Goal: Information Seeking & Learning: Find contact information

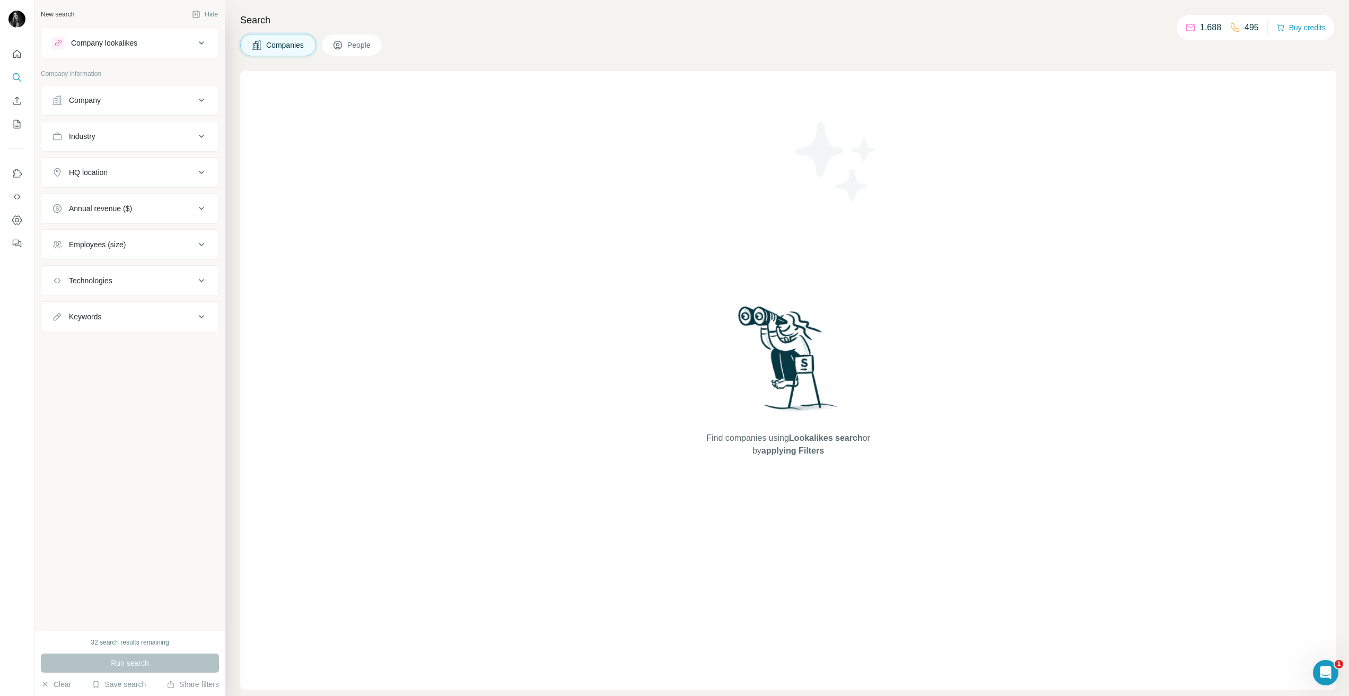
click at [98, 101] on div "Company" at bounding box center [85, 100] width 32 height 11
click at [120, 140] on input "text" at bounding box center [130, 146] width 156 height 19
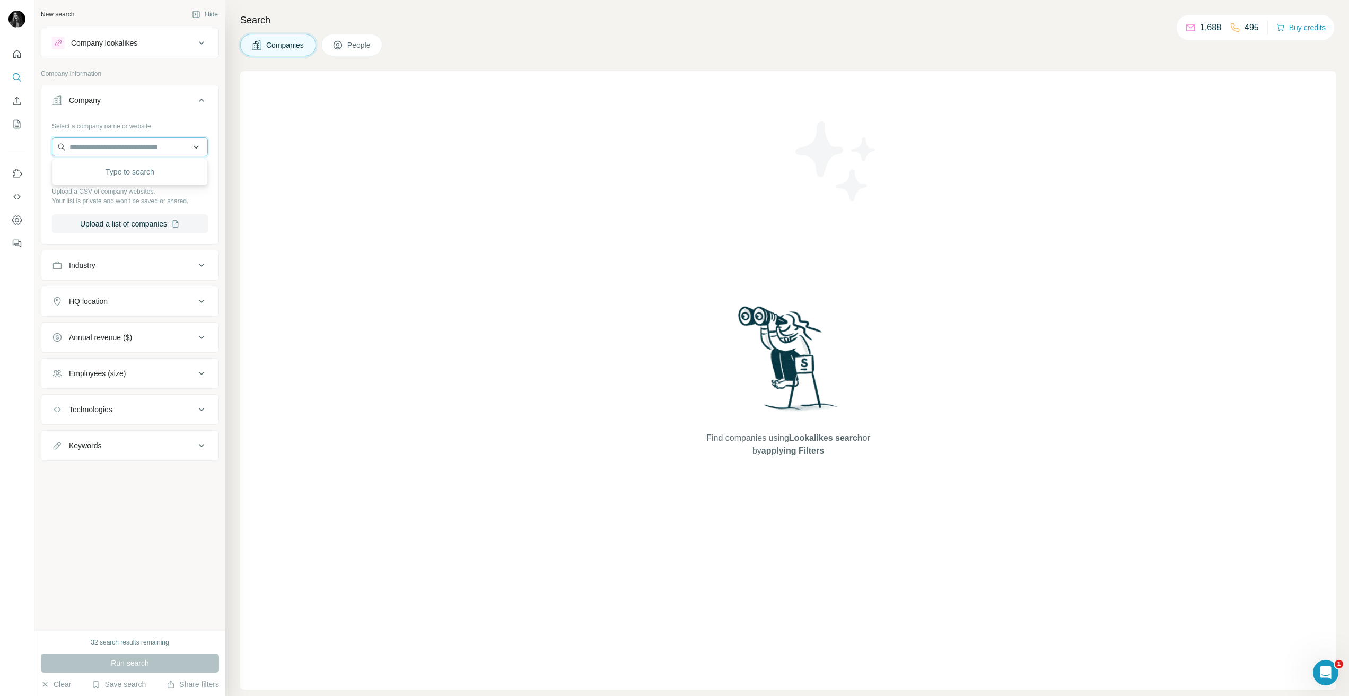
drag, startPoint x: 108, startPoint y: 144, endPoint x: 113, endPoint y: 137, distance: 8.7
click at [108, 144] on input "text" at bounding box center [130, 146] width 156 height 19
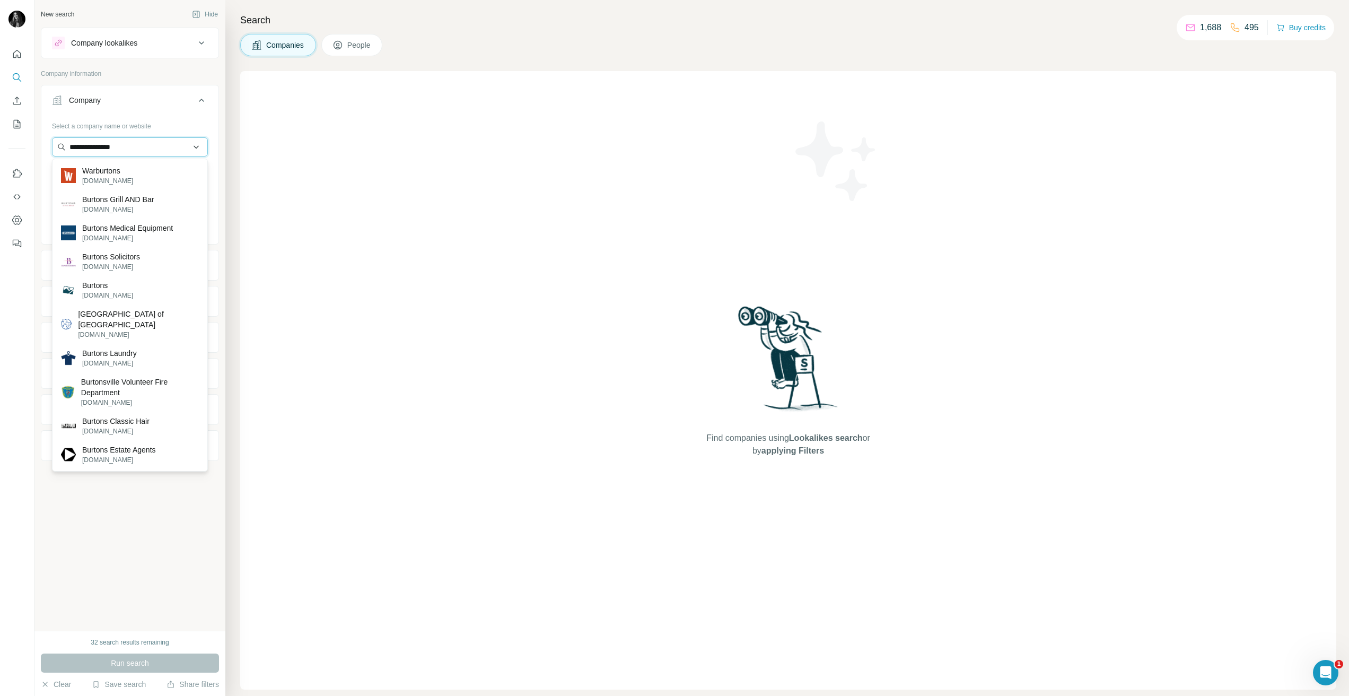
type input "**********"
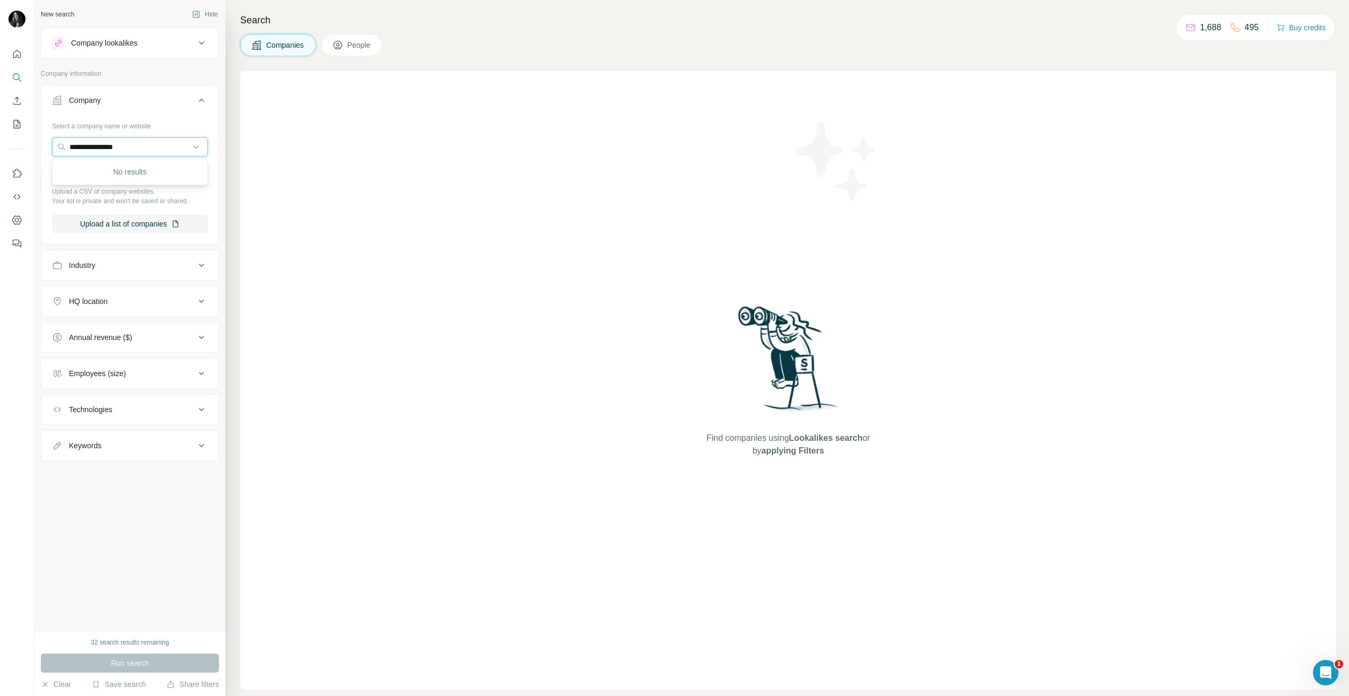
drag, startPoint x: 154, startPoint y: 144, endPoint x: 49, endPoint y: 130, distance: 105.9
click at [32, 142] on div "**********" at bounding box center [674, 348] width 1349 height 696
paste input "**********"
type input "**********"
click at [129, 184] on p "Fox's [PERSON_NAME] Companies Fbc UK" at bounding box center [139, 175] width 119 height 21
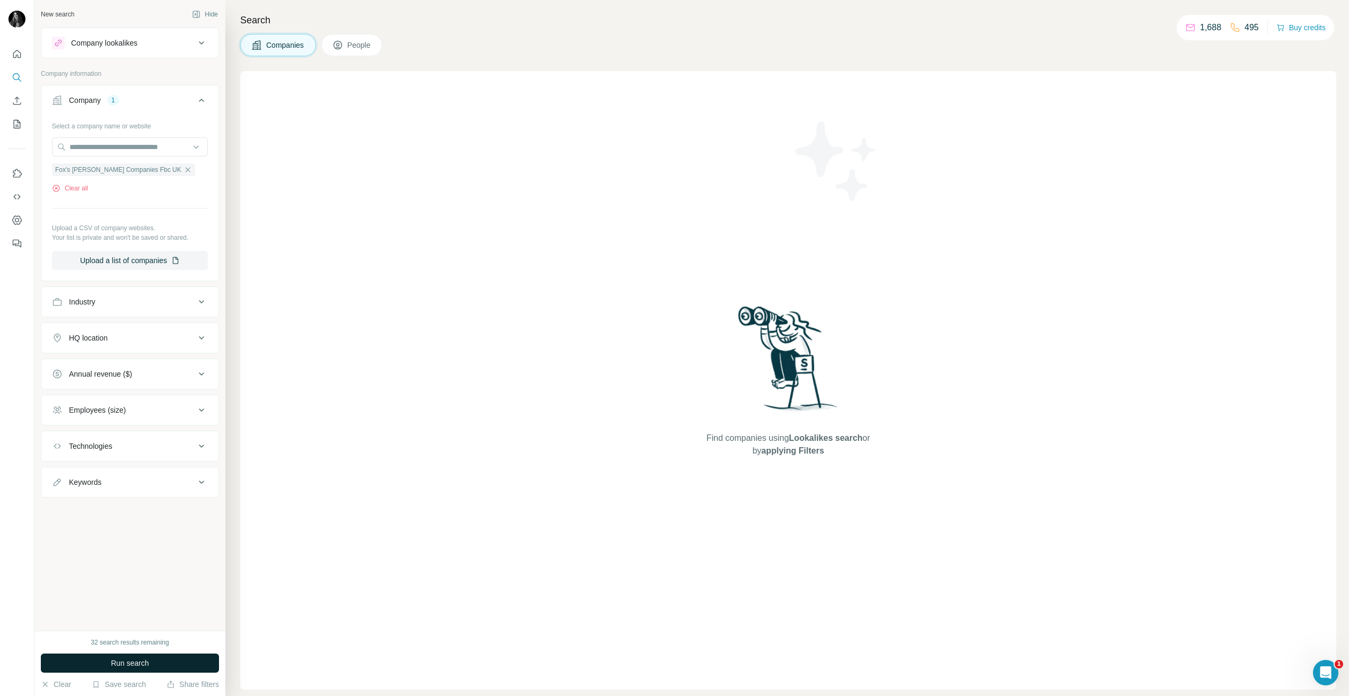
click at [137, 662] on span "Run search" at bounding box center [130, 663] width 38 height 11
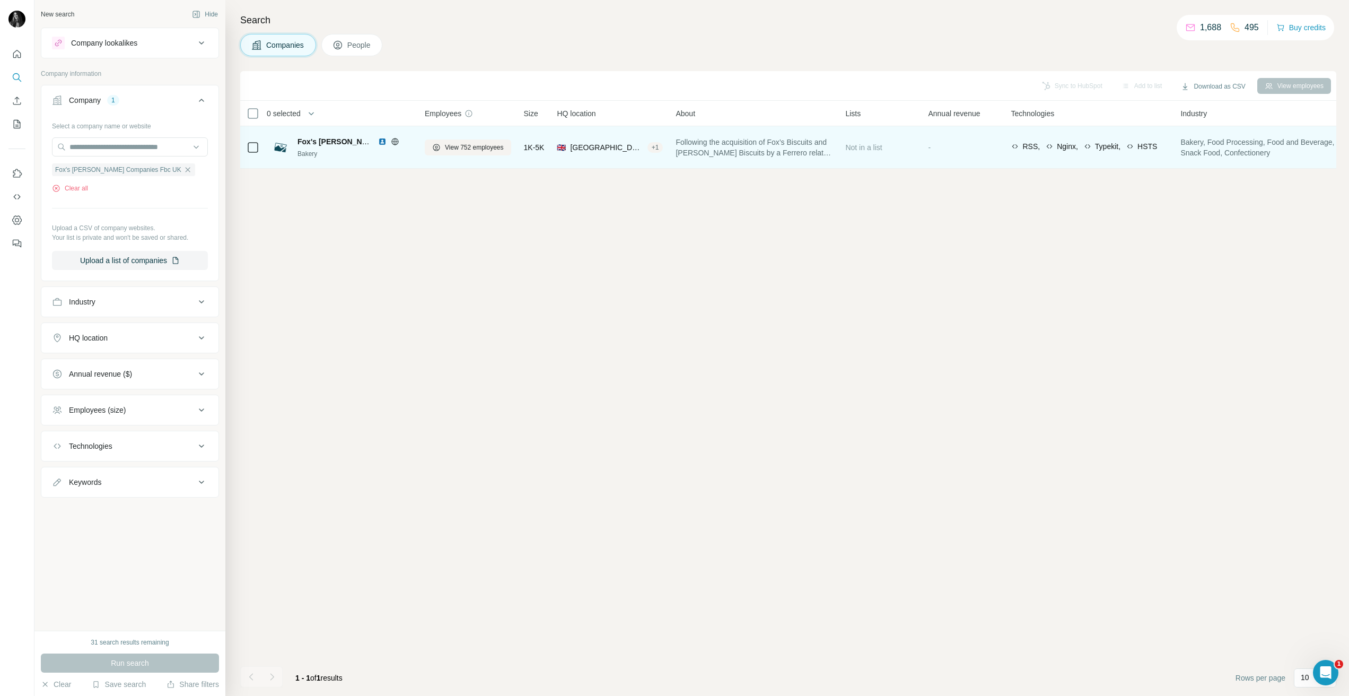
click at [348, 143] on span "Fox's [PERSON_NAME] Companies Fbc UK" at bounding box center [375, 141] width 154 height 8
click at [462, 145] on span "View 752 employees" at bounding box center [474, 148] width 59 height 10
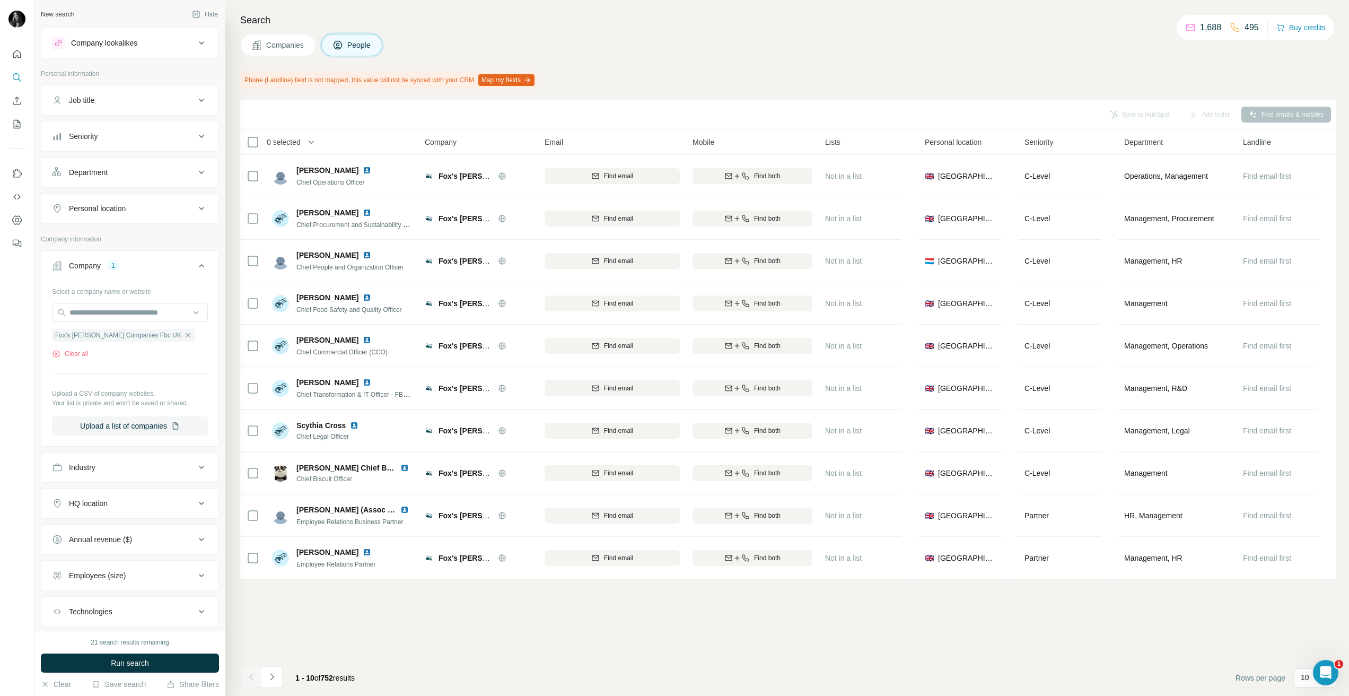
click at [165, 175] on div "Department" at bounding box center [123, 172] width 143 height 11
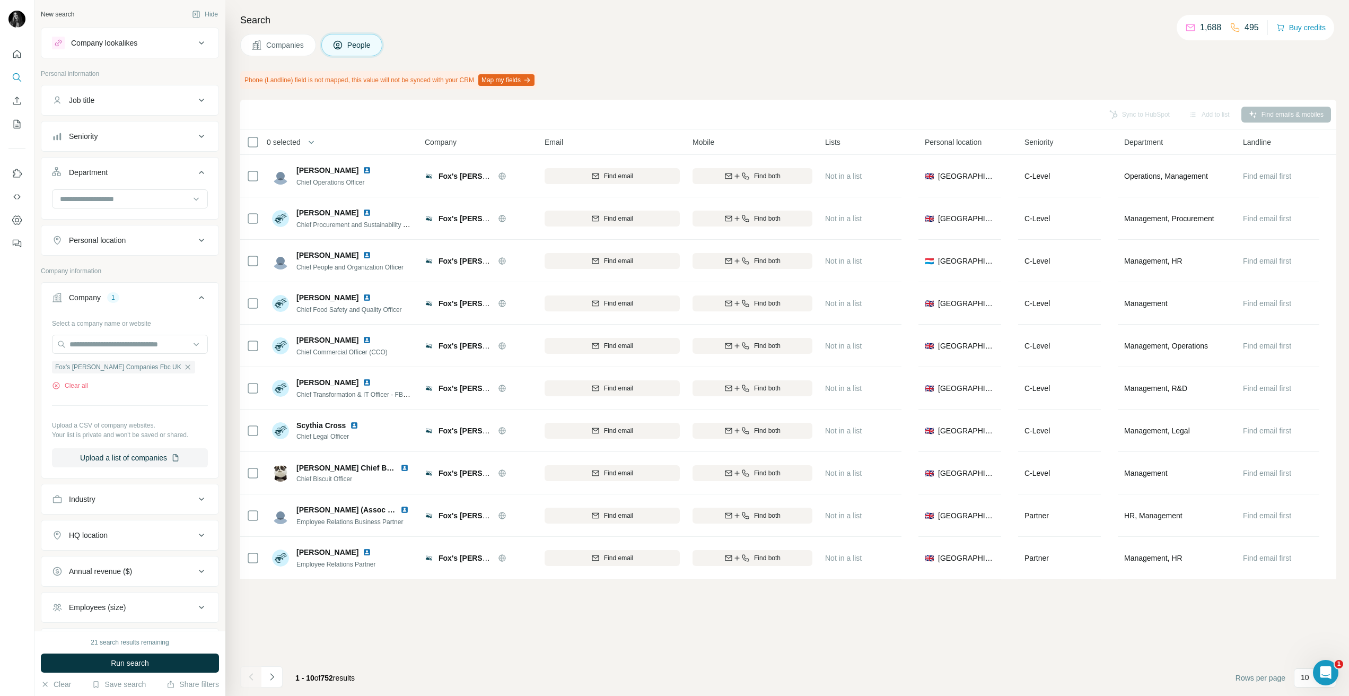
click at [145, 211] on div at bounding box center [129, 203] width 177 height 28
click at [150, 206] on div at bounding box center [124, 199] width 131 height 18
click at [137, 240] on p "Marketing and Advertising" at bounding box center [103, 242] width 85 height 11
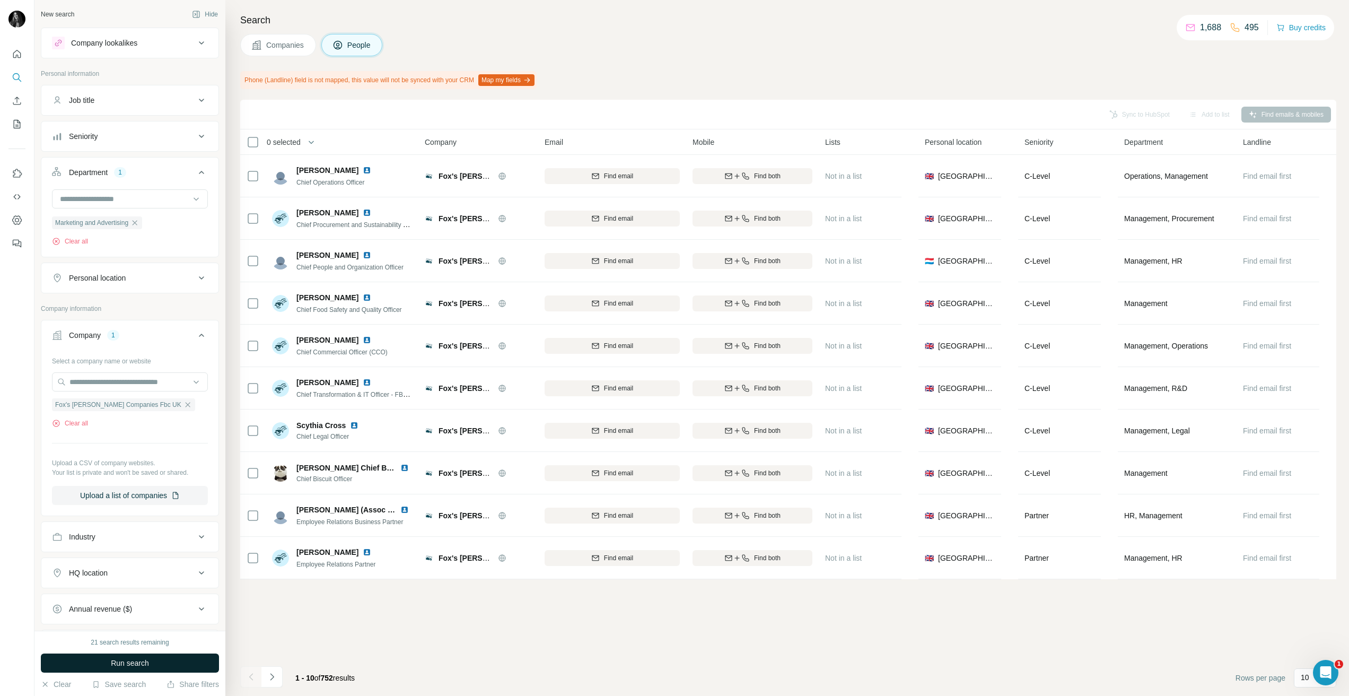
click at [104, 663] on button "Run search" at bounding box center [130, 662] width 178 height 19
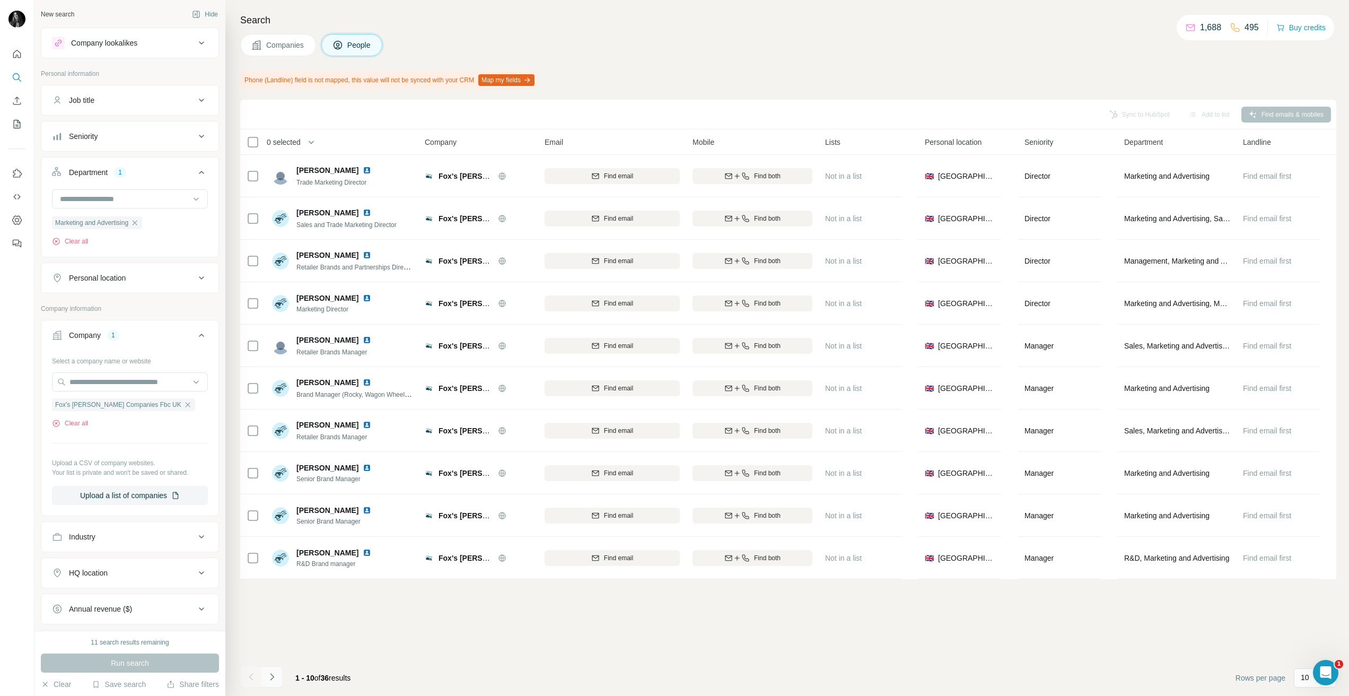
click at [268, 670] on button "Navigate to next page" at bounding box center [271, 676] width 21 height 21
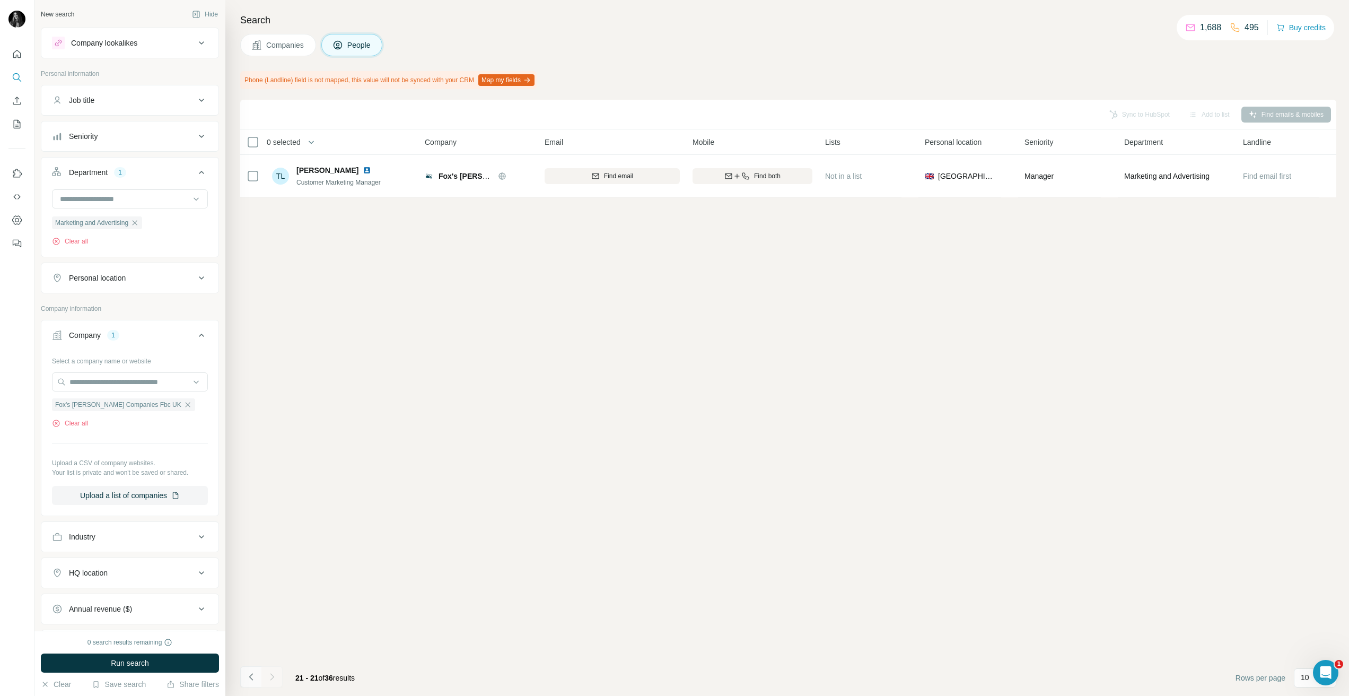
click at [244, 680] on button "Navigate to previous page" at bounding box center [250, 676] width 21 height 21
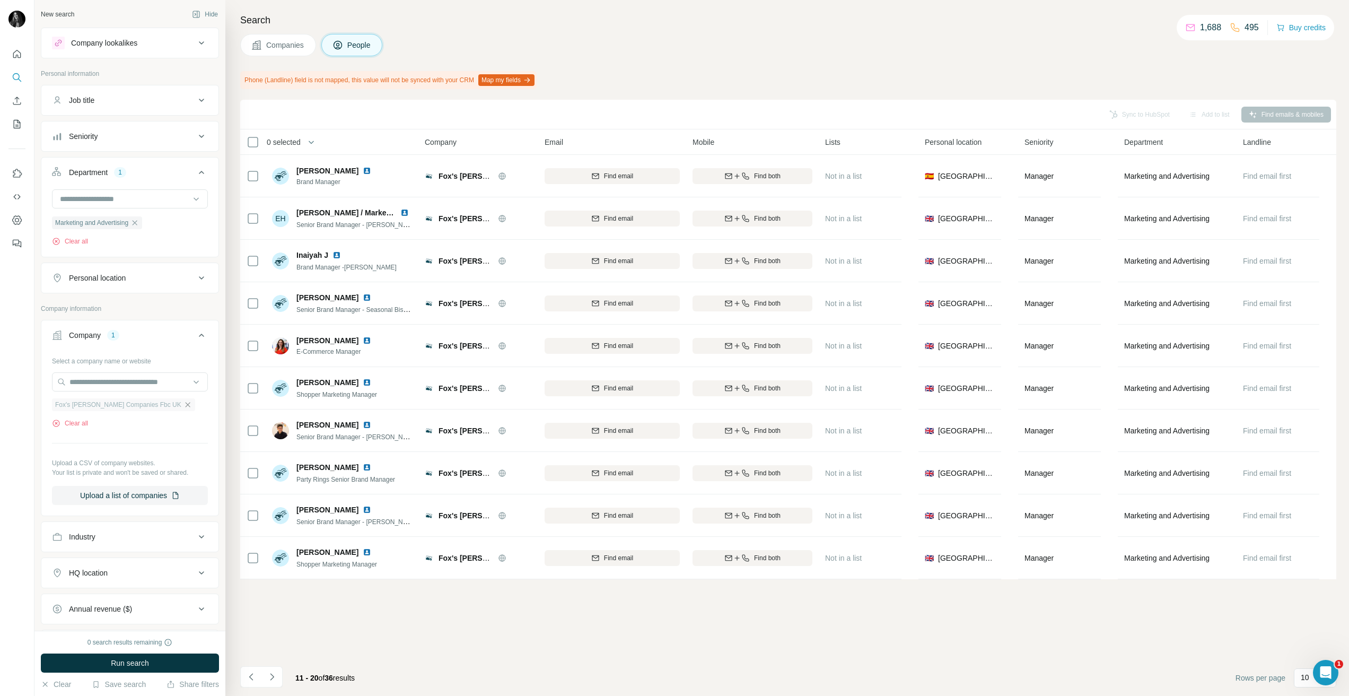
click at [183, 405] on icon "button" at bounding box center [187, 404] width 8 height 8
click at [159, 387] on input "text" at bounding box center [130, 381] width 156 height 19
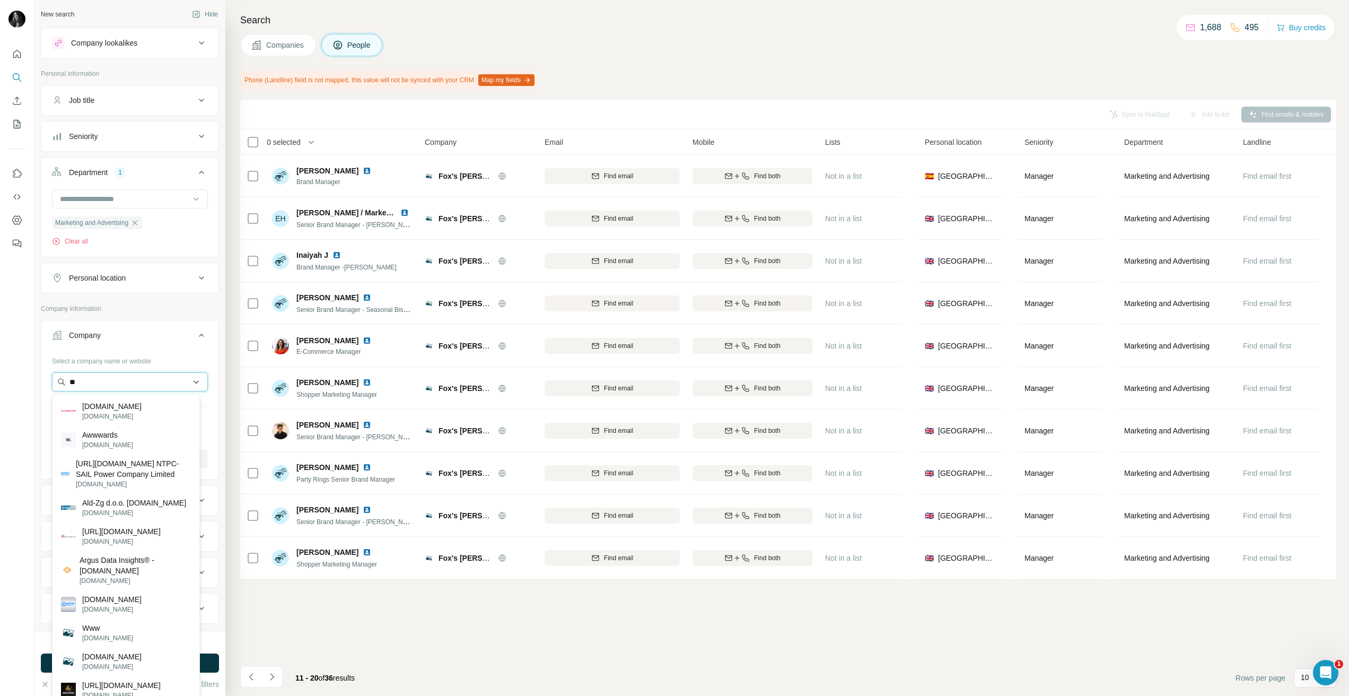
type input "*"
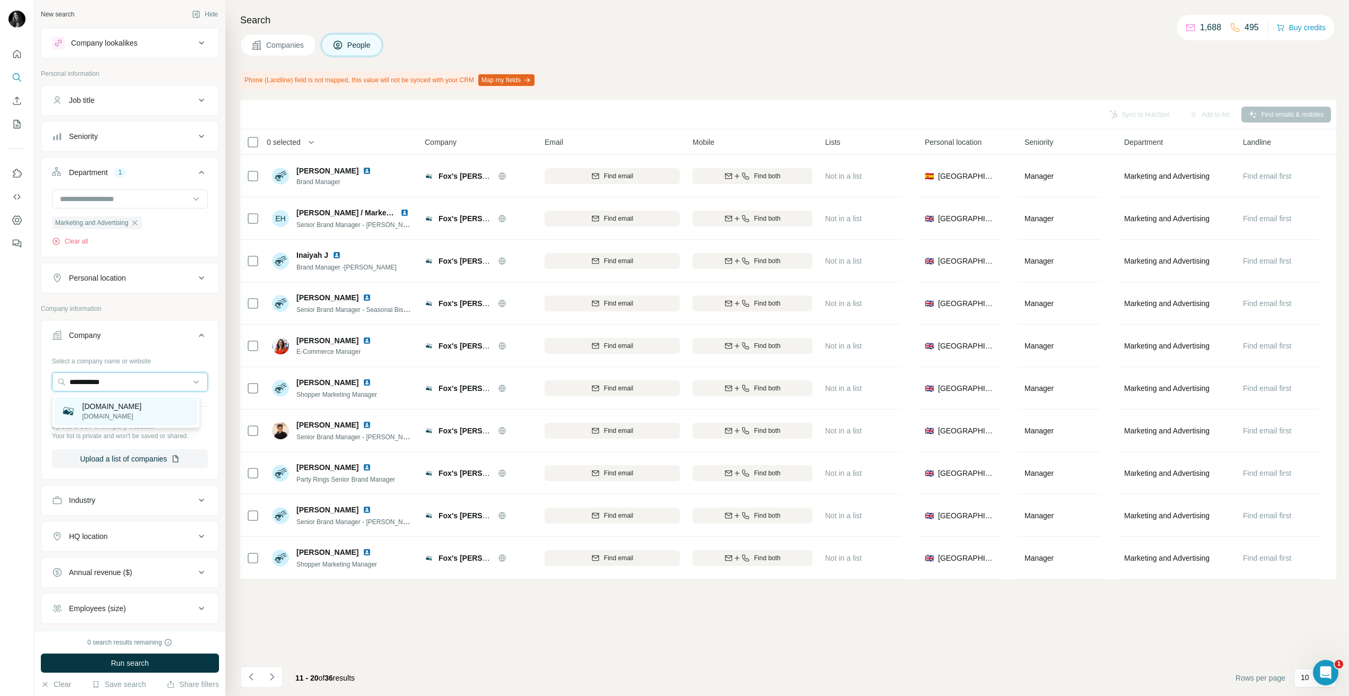
type input "**********"
click at [142, 412] on p "[DOMAIN_NAME]" at bounding box center [111, 417] width 59 height 10
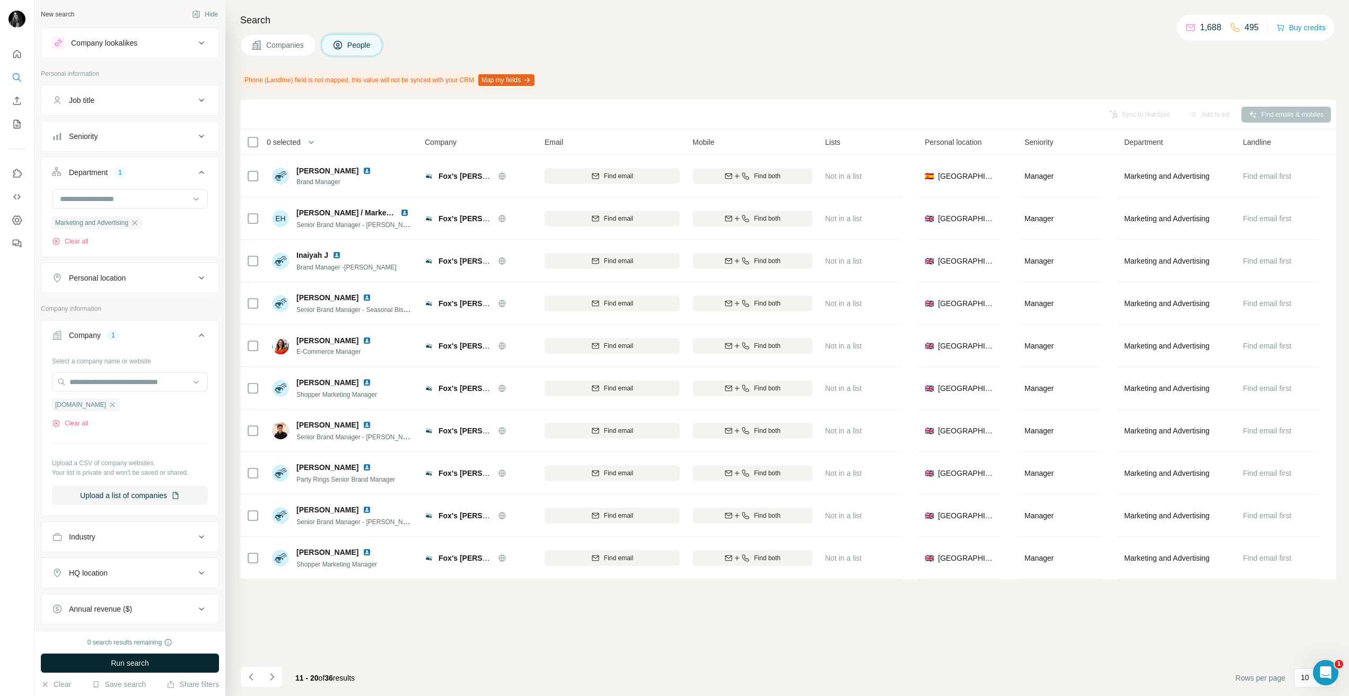
click at [119, 660] on span "Run search" at bounding box center [130, 663] width 38 height 11
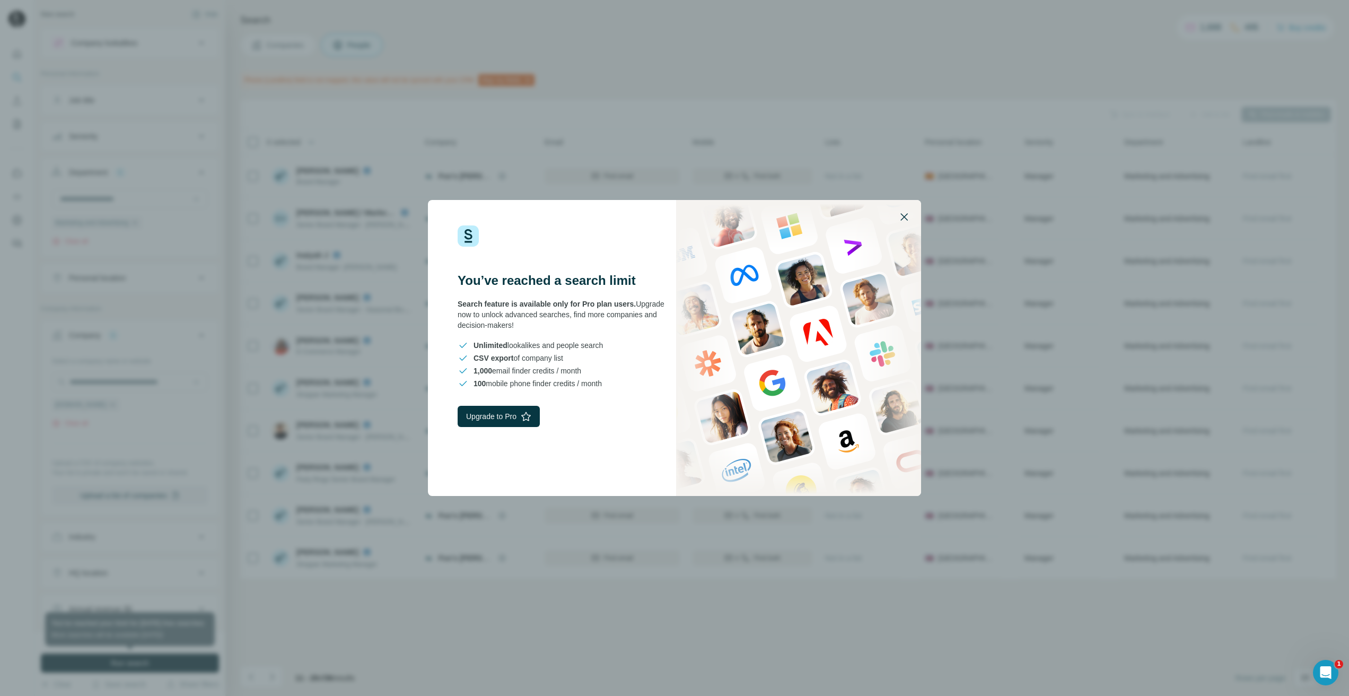
click at [906, 214] on icon "button" at bounding box center [904, 217] width 13 height 13
